Goal: Transaction & Acquisition: Purchase product/service

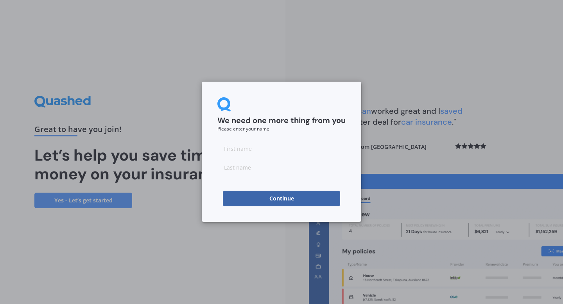
click at [268, 148] on input at bounding box center [281, 149] width 128 height 16
type input "R"
type input "Petherick"
type input "Rata"
click at [285, 200] on button "Continue" at bounding box center [281, 199] width 117 height 16
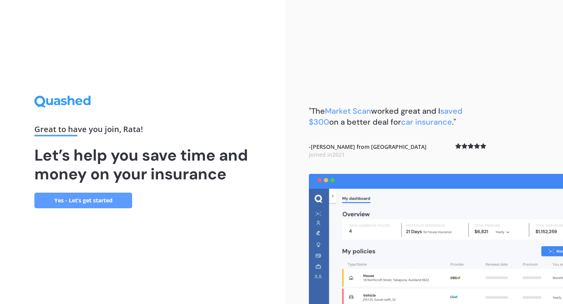
click at [100, 195] on link "Yes - Let’s get started" at bounding box center [83, 201] width 98 height 16
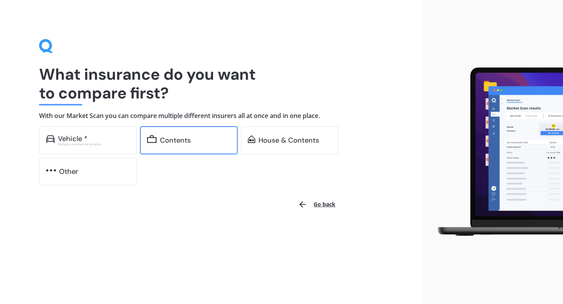
click at [189, 143] on div "Contents" at bounding box center [175, 140] width 31 height 8
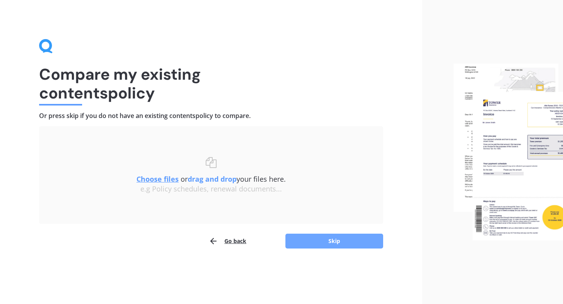
click at [308, 240] on button "Skip" at bounding box center [334, 241] width 98 height 15
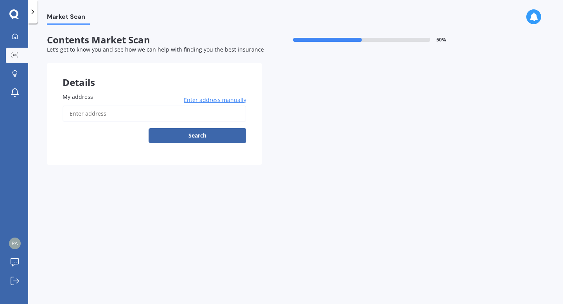
click at [185, 110] on input "My address" at bounding box center [155, 114] width 184 height 16
type input "[STREET_ADDRESS]"
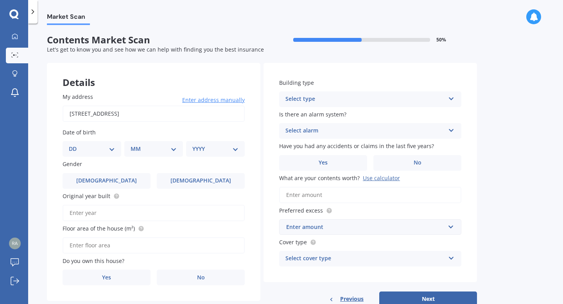
click at [108, 146] on select "DD 01 02 03 04 05 06 07 08 09 10 11 12 13 14 15 16 17 18 19 20 21 22 23 24 25 2…" at bounding box center [92, 149] width 46 height 9
select select "30"
click at [75, 145] on select "DD 01 02 03 04 05 06 07 08 09 10 11 12 13 14 15 16 17 18 19 20 21 22 23 24 25 2…" at bounding box center [92, 149] width 46 height 9
click at [144, 153] on select "MM 01 02 03 04 05 06 07 08 09 10 11 12" at bounding box center [155, 149] width 43 height 9
select select "03"
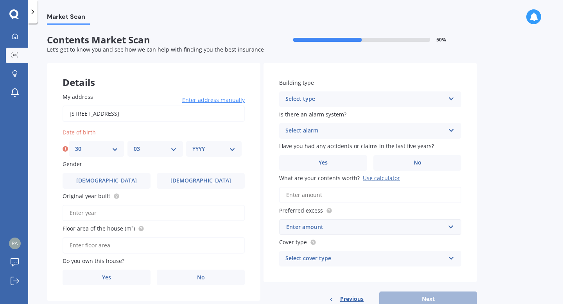
click at [134, 145] on select "MM 01 02 03 04 05 06 07 08 09 10 11 12" at bounding box center [155, 149] width 43 height 9
click at [224, 149] on select "YYYY 2009 2008 2007 2006 2005 2004 2003 2002 2001 2000 1999 1998 1997 1996 1995…" at bounding box center [213, 149] width 43 height 9
select select "2005"
click at [192, 145] on select "YYYY 2009 2008 2007 2006 2005 2004 2003 2002 2001 2000 1999 1998 1997 1996 1995…" at bounding box center [213, 149] width 43 height 9
click at [229, 127] on div "My address [STREET_ADDRESS] Enter address manually Search Date of birth DD 01 0…" at bounding box center [153, 189] width 213 height 224
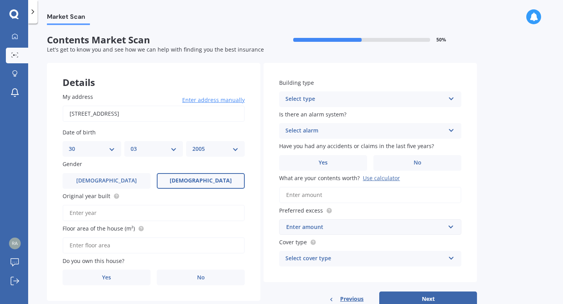
click at [186, 186] on label "[DEMOGRAPHIC_DATA]" at bounding box center [201, 181] width 88 height 16
click at [0, 0] on input "[DEMOGRAPHIC_DATA]" at bounding box center [0, 0] width 0 height 0
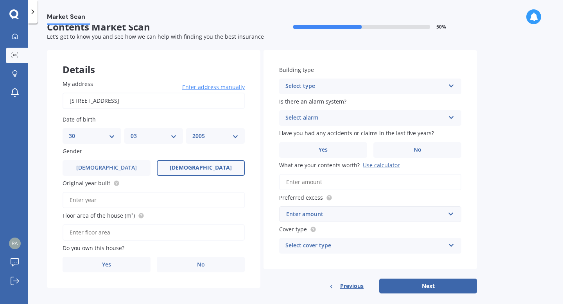
scroll to position [24, 0]
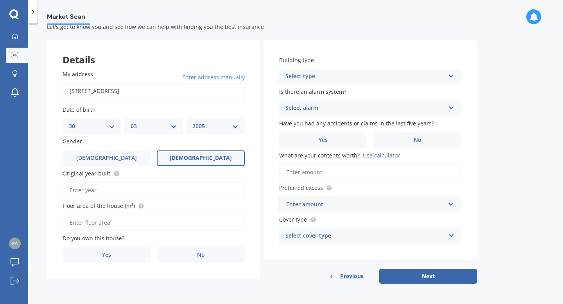
click at [156, 187] on input "Original year built" at bounding box center [154, 190] width 182 height 16
click at [116, 170] on icon at bounding box center [116, 173] width 6 height 6
click at [109, 189] on input "Original year built" at bounding box center [154, 190] width 182 height 16
type input "2000"
click at [98, 222] on input "Floor area of the house (m²)" at bounding box center [154, 223] width 182 height 16
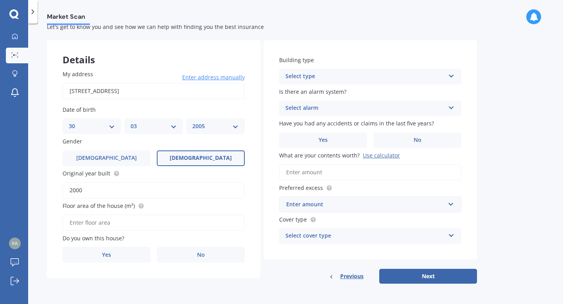
click at [183, 205] on label "Floor area of the house (m²)" at bounding box center [152, 206] width 179 height 8
click at [183, 215] on input "Floor area of the house (m²)" at bounding box center [154, 223] width 182 height 16
click at [193, 256] on label "No" at bounding box center [201, 255] width 88 height 16
click at [0, 0] on input "No" at bounding box center [0, 0] width 0 height 0
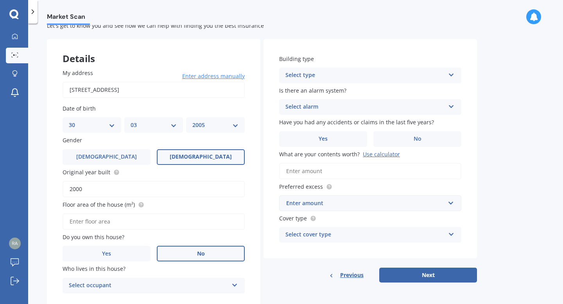
scroll to position [50, 0]
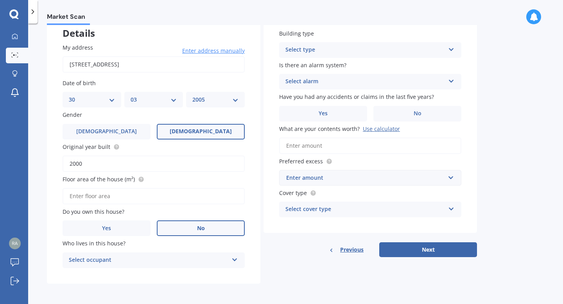
click at [196, 256] on div "Select occupant" at bounding box center [148, 260] width 159 height 9
click at [190, 276] on div "Tenant" at bounding box center [153, 275] width 181 height 14
click at [308, 56] on div "Select type Freestanding Multi-unit (in a block of 6 or less) Multi-unit (in a …" at bounding box center [370, 50] width 182 height 16
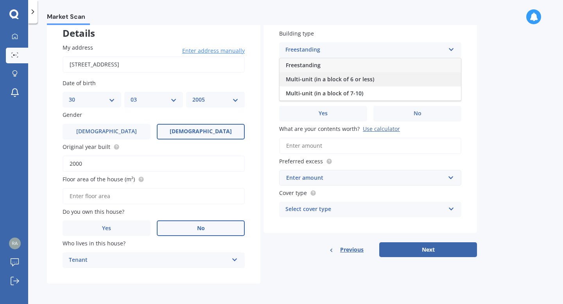
click at [335, 78] on span "Multi-unit (in a block of 6 or less)" at bounding box center [330, 78] width 88 height 7
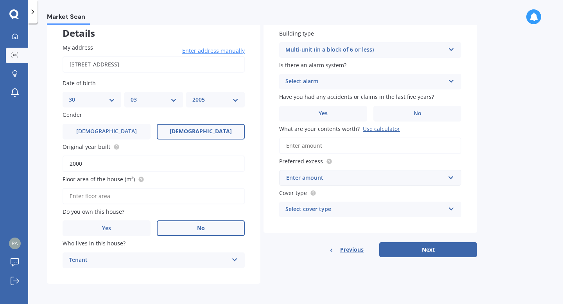
click at [351, 82] on div "Select alarm" at bounding box center [364, 81] width 159 height 9
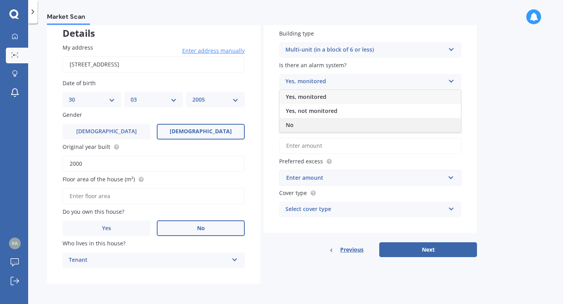
click at [335, 121] on div "No" at bounding box center [369, 125] width 181 height 14
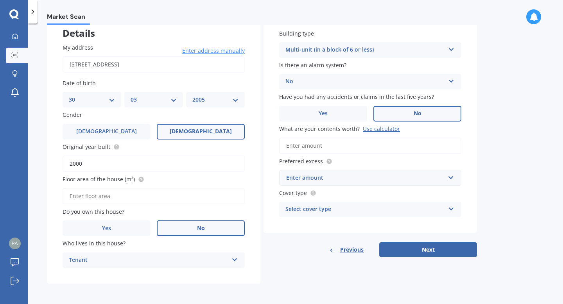
click at [396, 117] on label "No" at bounding box center [417, 114] width 88 height 16
click at [0, 0] on input "No" at bounding box center [0, 0] width 0 height 0
click at [353, 141] on input "What are your contents worth? Use calculator" at bounding box center [370, 146] width 182 height 16
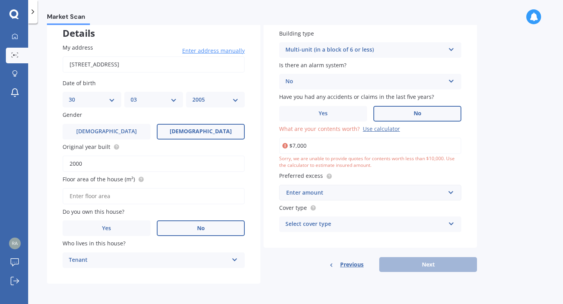
click at [480, 124] on div "Market Scan Contents Market Scan 50 % Let's get to know you and see how we can …" at bounding box center [295, 165] width 535 height 281
click at [295, 146] on input "$7,000" at bounding box center [370, 146] width 182 height 16
click at [531, 165] on div "Market Scan Contents Market Scan 50 % Let's get to know you and see how we can …" at bounding box center [295, 165] width 535 height 281
click at [392, 130] on div "Use calculator" at bounding box center [381, 128] width 37 height 7
click at [392, 138] on input "$7,000" at bounding box center [370, 146] width 182 height 16
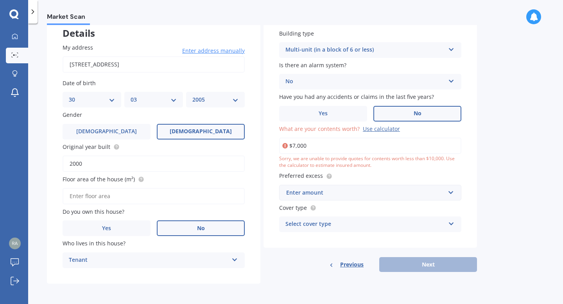
scroll to position [0, 0]
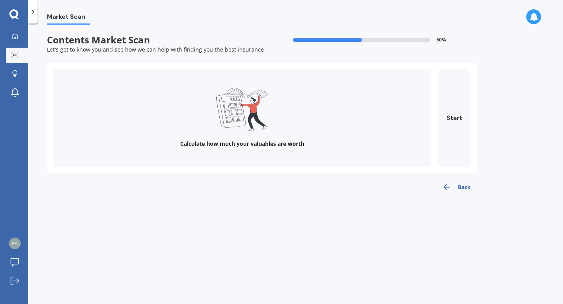
click at [345, 149] on div "Calculate how much your valuables are worth" at bounding box center [242, 118] width 378 height 98
click at [447, 127] on button "Start" at bounding box center [453, 118] width 33 height 98
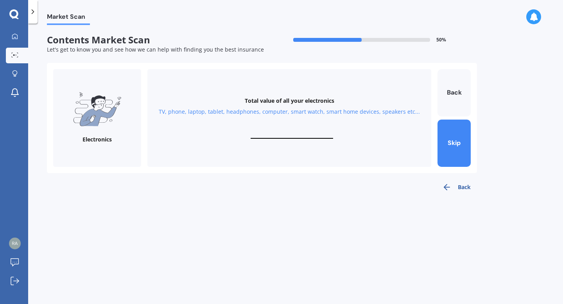
click at [452, 188] on button "Back" at bounding box center [456, 187] width 41 height 16
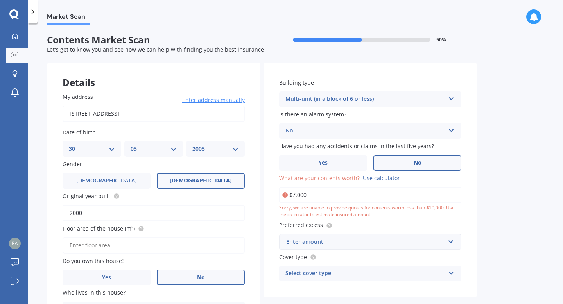
click at [334, 195] on input "$7,000" at bounding box center [370, 195] width 182 height 16
type input "$7"
type input "$10,000"
click at [478, 223] on div "Market Scan Contents Market Scan 50 % Let's get to know you and see how we can …" at bounding box center [295, 165] width 535 height 281
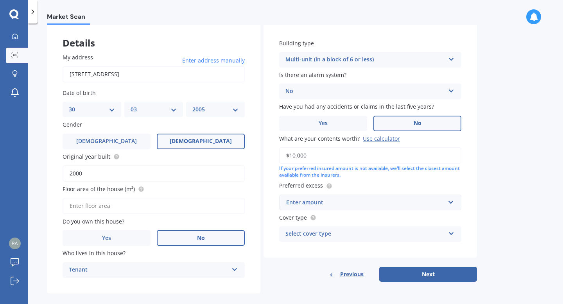
scroll to position [40, 0]
click at [441, 201] on div "Enter amount" at bounding box center [365, 202] width 159 height 9
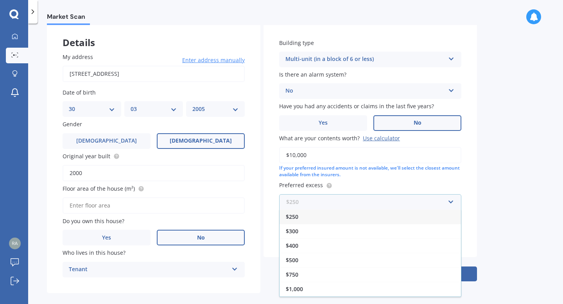
scroll to position [50, 0]
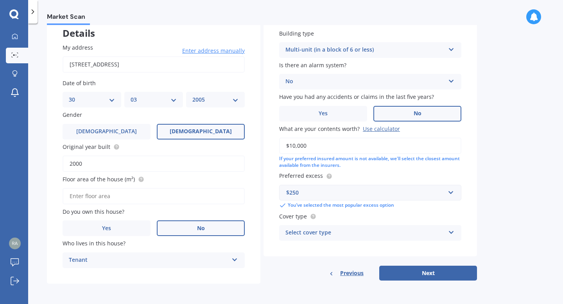
click at [506, 164] on div "Market Scan Contents Market Scan 50 % Let's get to know you and see how we can …" at bounding box center [295, 165] width 535 height 281
click at [345, 190] on div "$250" at bounding box center [365, 192] width 159 height 9
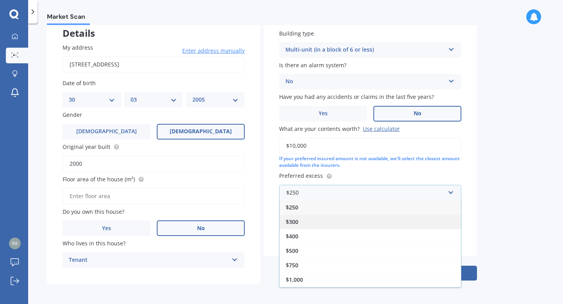
click at [307, 225] on div "$300" at bounding box center [369, 222] width 181 height 14
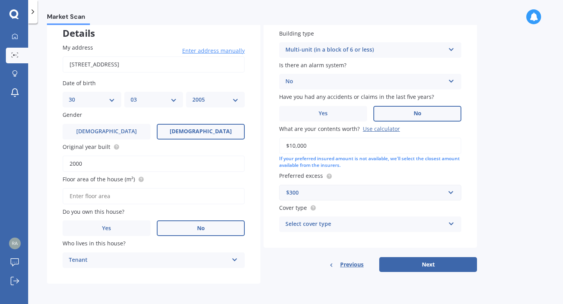
click at [343, 222] on div "Select cover type" at bounding box center [364, 224] width 159 height 9
click at [320, 238] on div "High" at bounding box center [369, 240] width 181 height 14
click at [437, 260] on button "Next" at bounding box center [428, 264] width 98 height 15
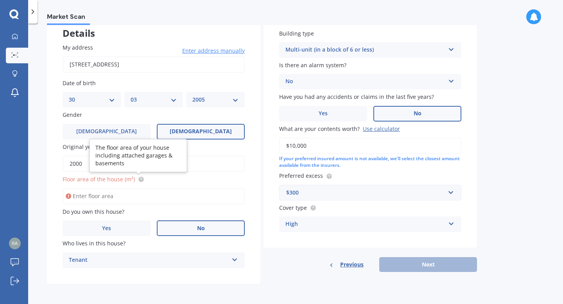
click at [140, 181] on circle at bounding box center [140, 179] width 5 height 5
click at [94, 166] on input "2000" at bounding box center [154, 164] width 182 height 16
type input "2001"
click at [83, 199] on input "Floor area of the house (m²)" at bounding box center [154, 196] width 182 height 16
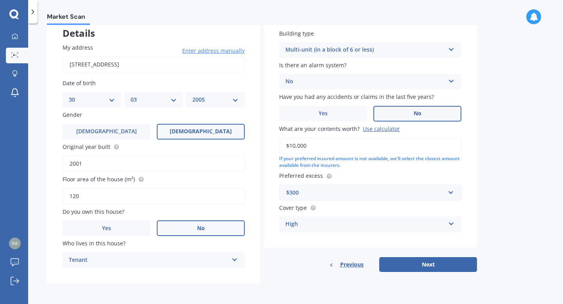
type input "120"
click at [521, 235] on div "Market Scan Contents Market Scan 50 % Let's get to know you and see how we can …" at bounding box center [295, 165] width 535 height 281
click at [449, 264] on button "Next" at bounding box center [428, 264] width 98 height 15
select select "30"
select select "03"
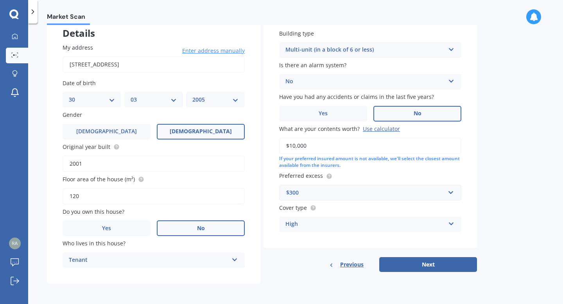
select select "2005"
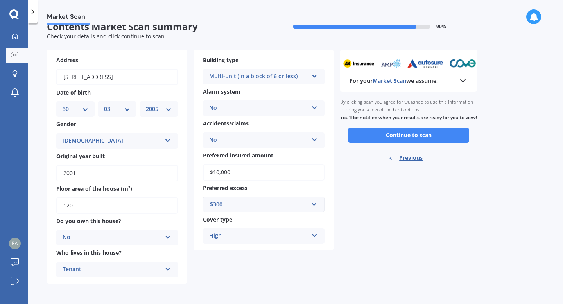
scroll to position [0, 0]
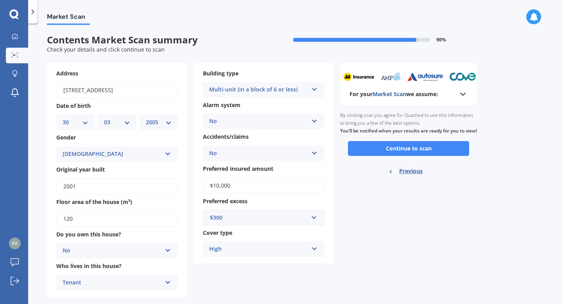
click at [469, 95] on div "For your Market Scan we assume:" at bounding box center [408, 84] width 137 height 42
click at [459, 97] on icon at bounding box center [462, 93] width 9 height 9
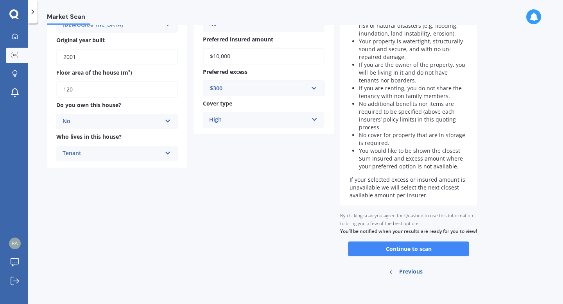
scroll to position [133, 0]
click at [420, 252] on button "Continue to scan" at bounding box center [408, 249] width 121 height 15
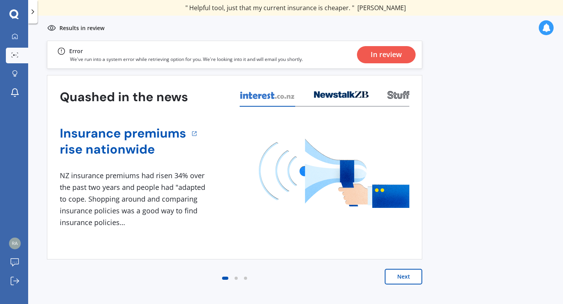
click at [376, 56] on div "In review" at bounding box center [385, 54] width 31 height 17
click at [395, 274] on button "Next" at bounding box center [404, 277] width 38 height 16
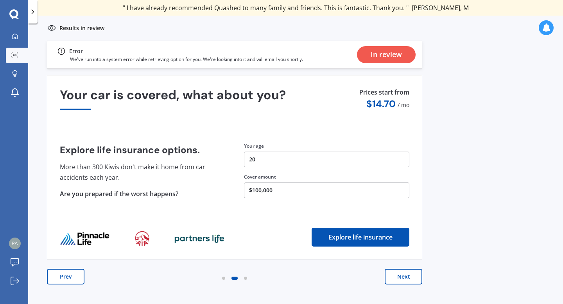
click at [396, 274] on button "Next" at bounding box center [404, 277] width 38 height 16
